Goal: Transaction & Acquisition: Purchase product/service

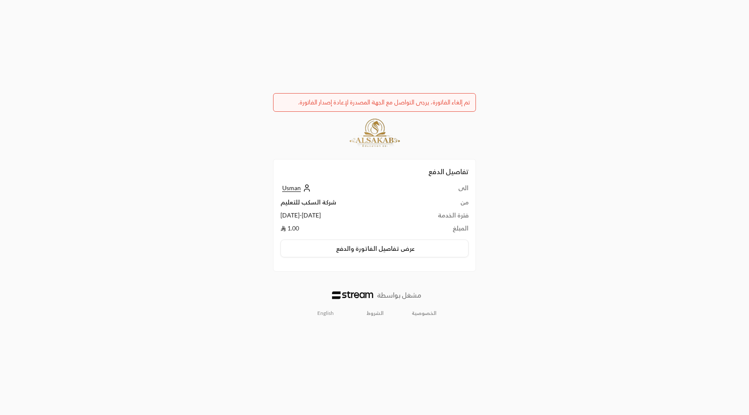
click at [331, 313] on link "English" at bounding box center [325, 313] width 26 height 14
